Goal: Information Seeking & Learning: Learn about a topic

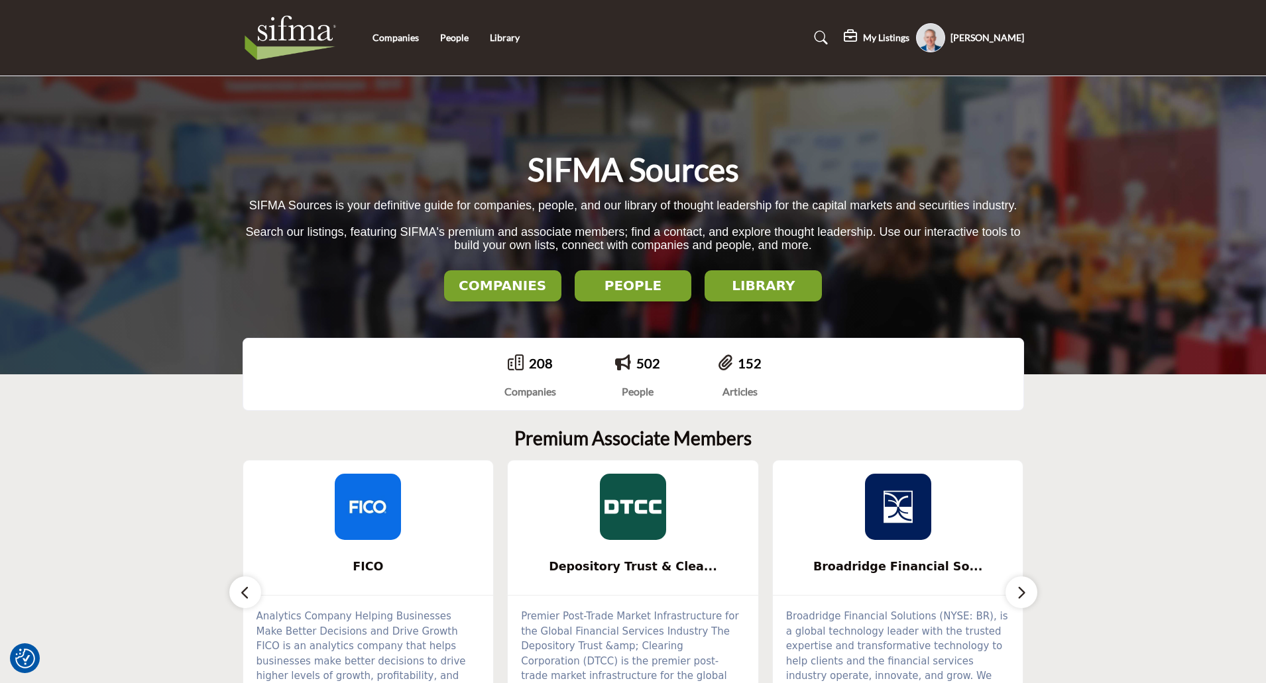
click at [516, 284] on h2 "COMPANIES" at bounding box center [502, 286] width 109 height 16
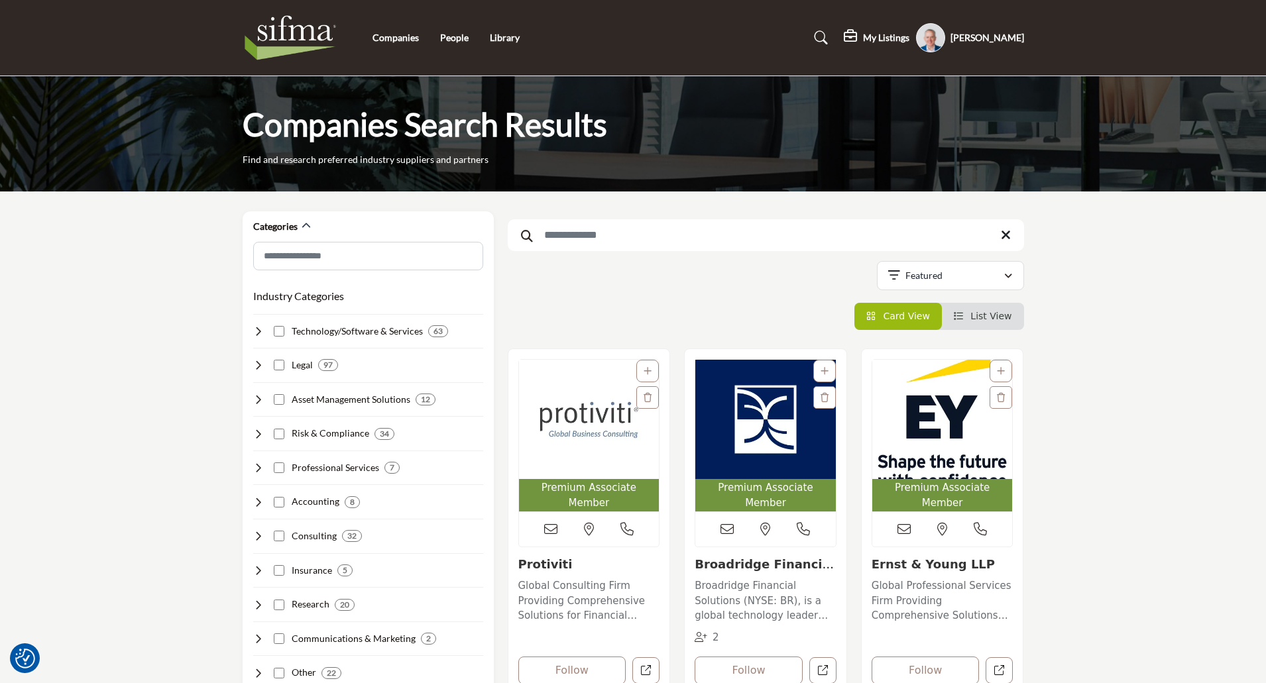
click at [948, 432] on img "Open Listing in new tab" at bounding box center [942, 419] width 140 height 119
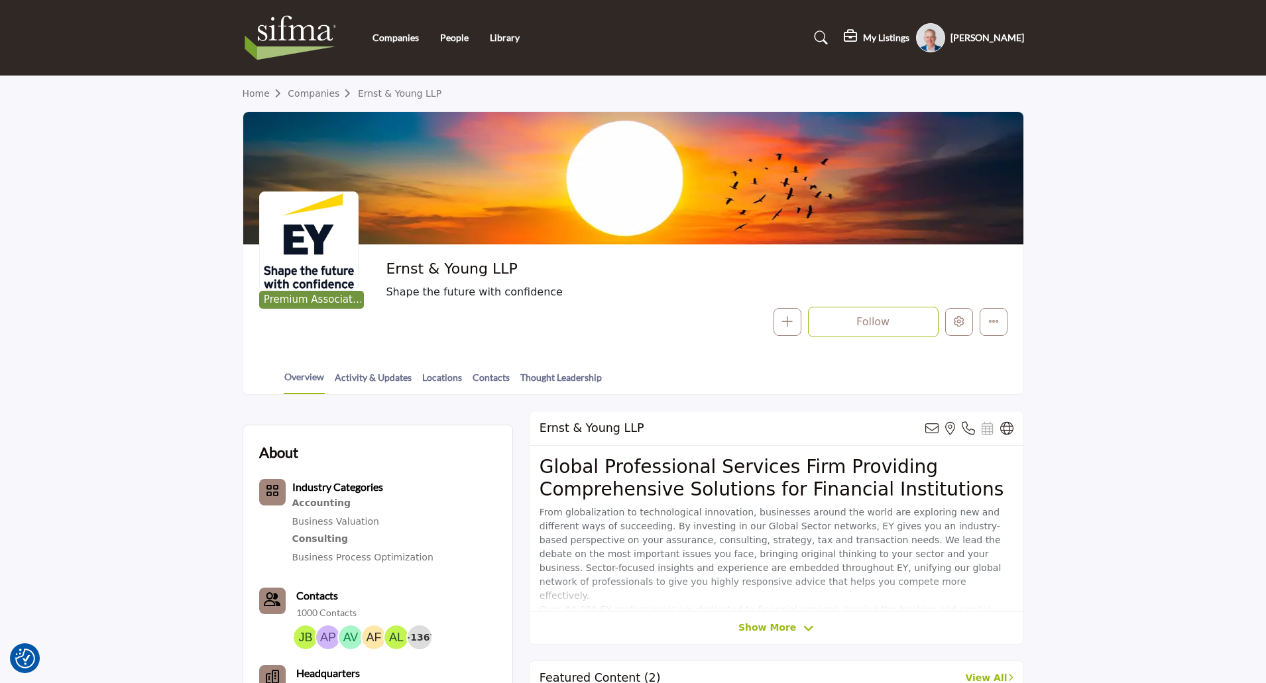
click at [892, 35] on h5 "My Listings" at bounding box center [886, 38] width 46 height 12
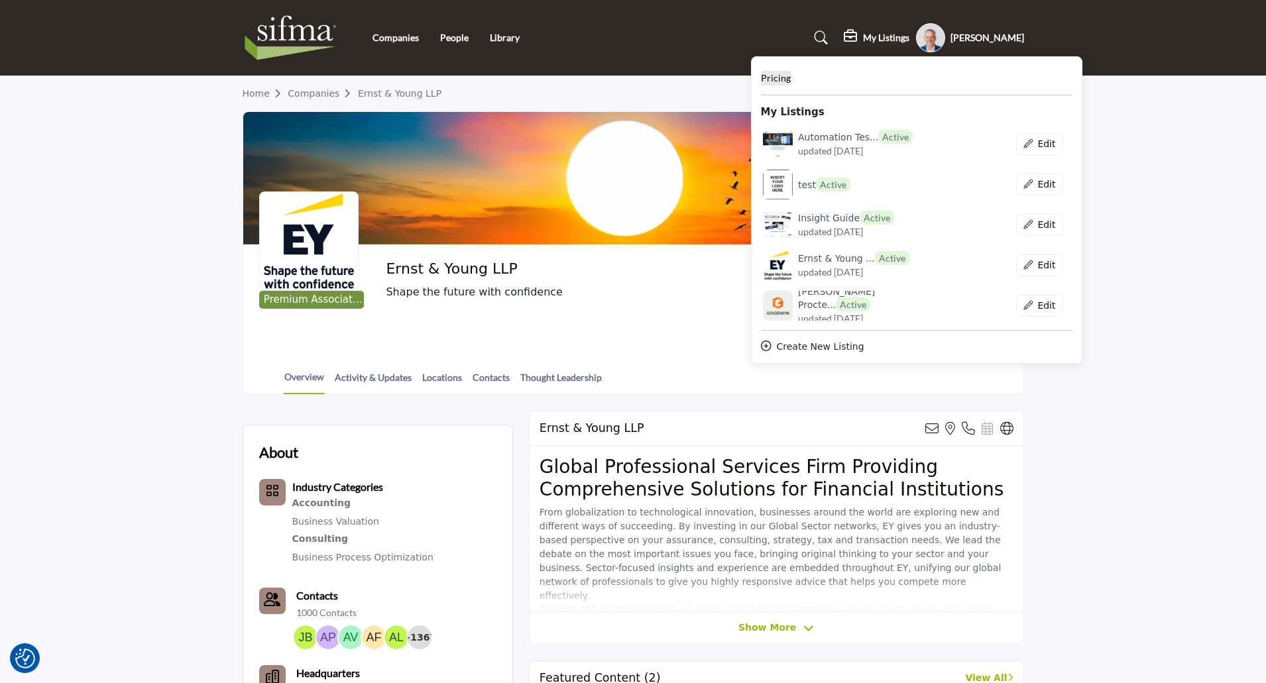
click at [782, 82] on span "Pricing" at bounding box center [776, 77] width 30 height 11
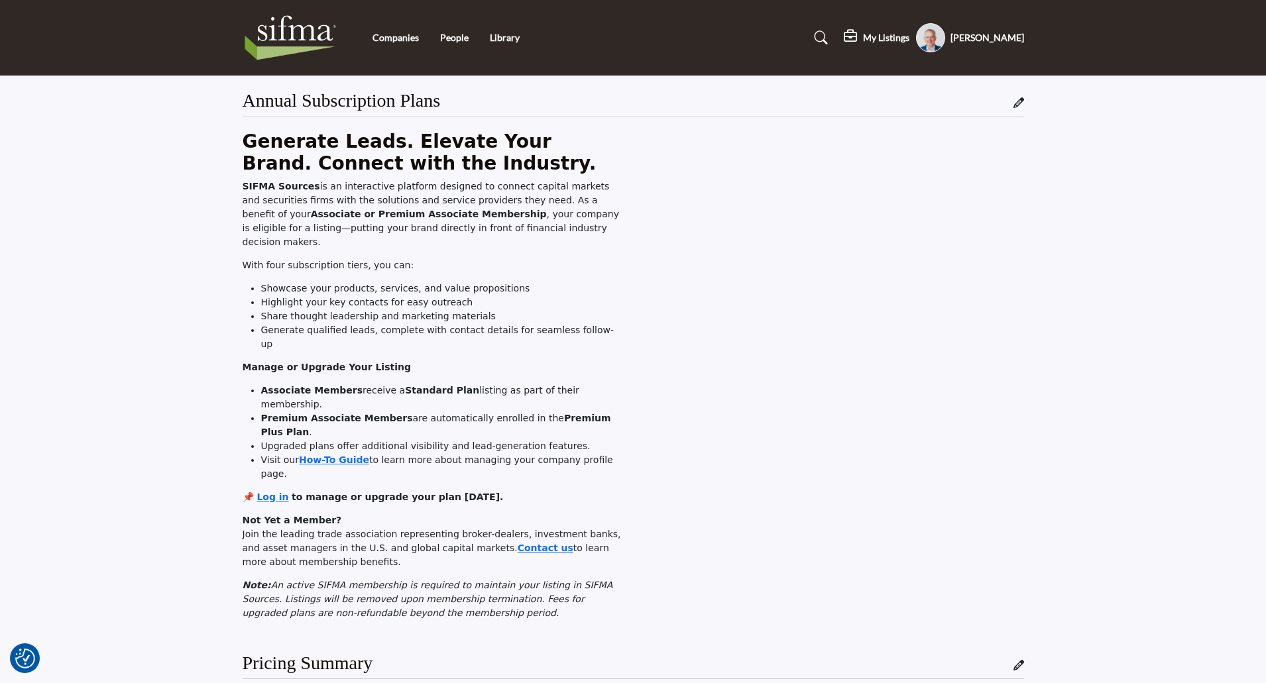
click at [887, 36] on h5 "My Listings" at bounding box center [886, 38] width 46 height 12
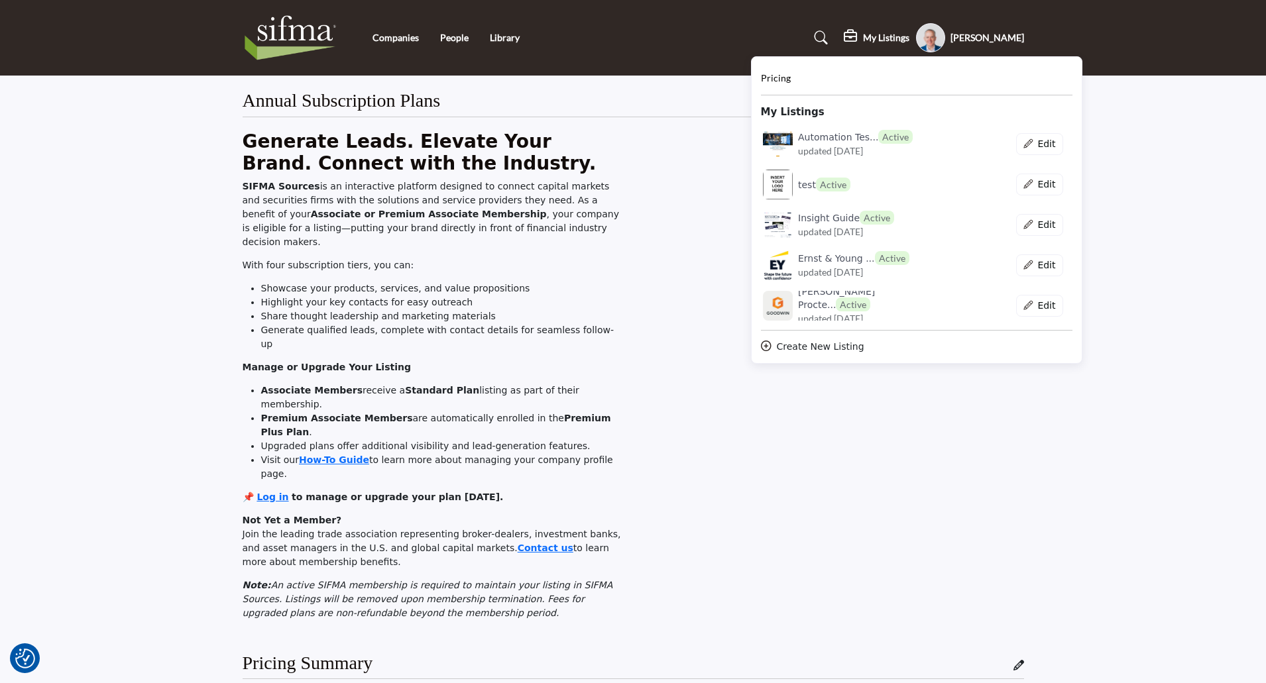
click at [649, 417] on div at bounding box center [832, 380] width 398 height 499
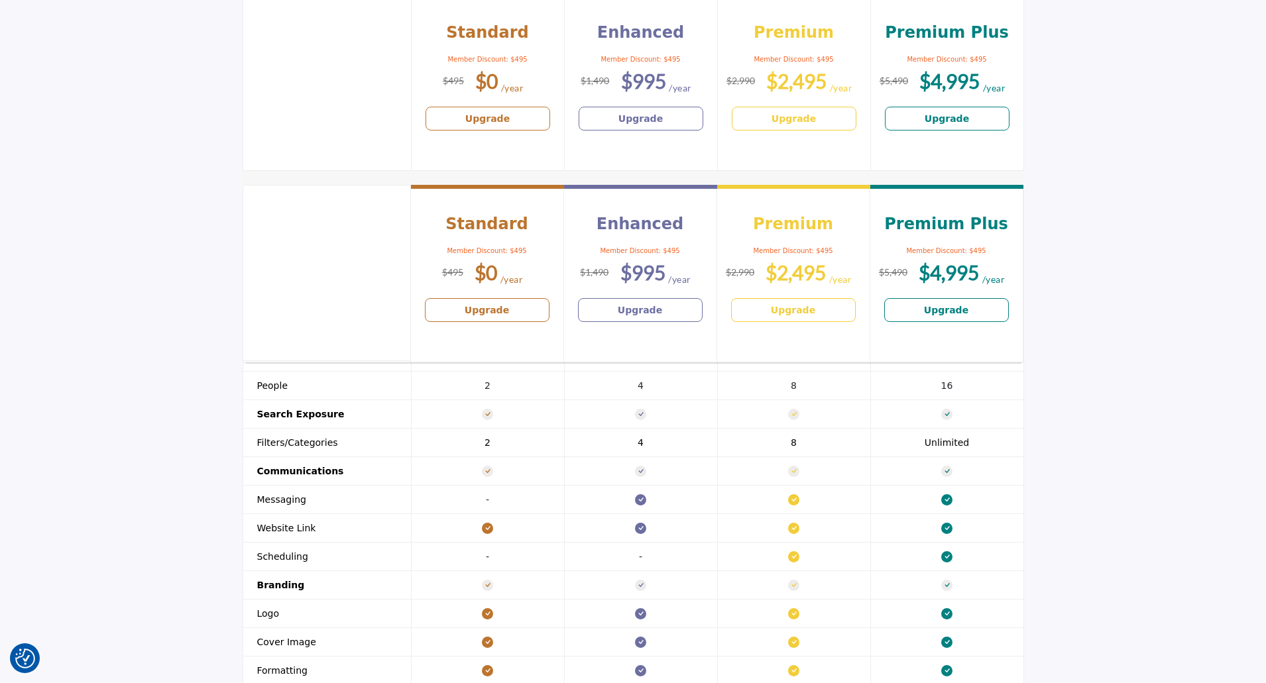
scroll to position [1193, 0]
